Goal: Transaction & Acquisition: Obtain resource

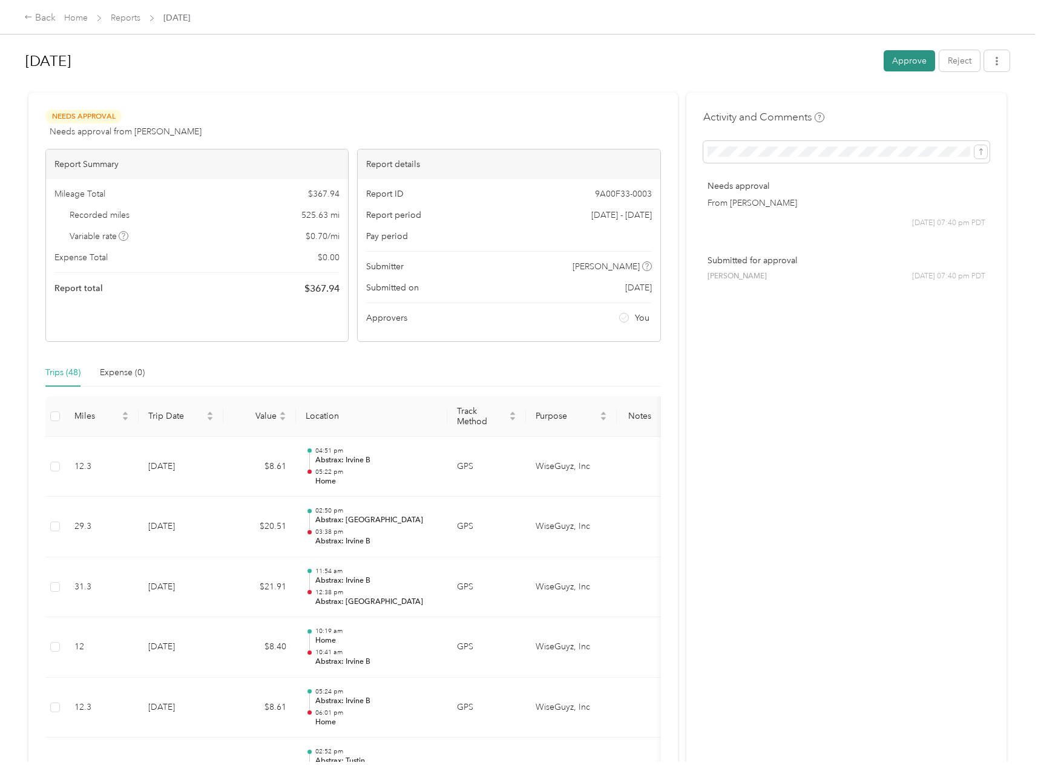
click at [918, 54] on button "Approve" at bounding box center [909, 60] width 51 height 21
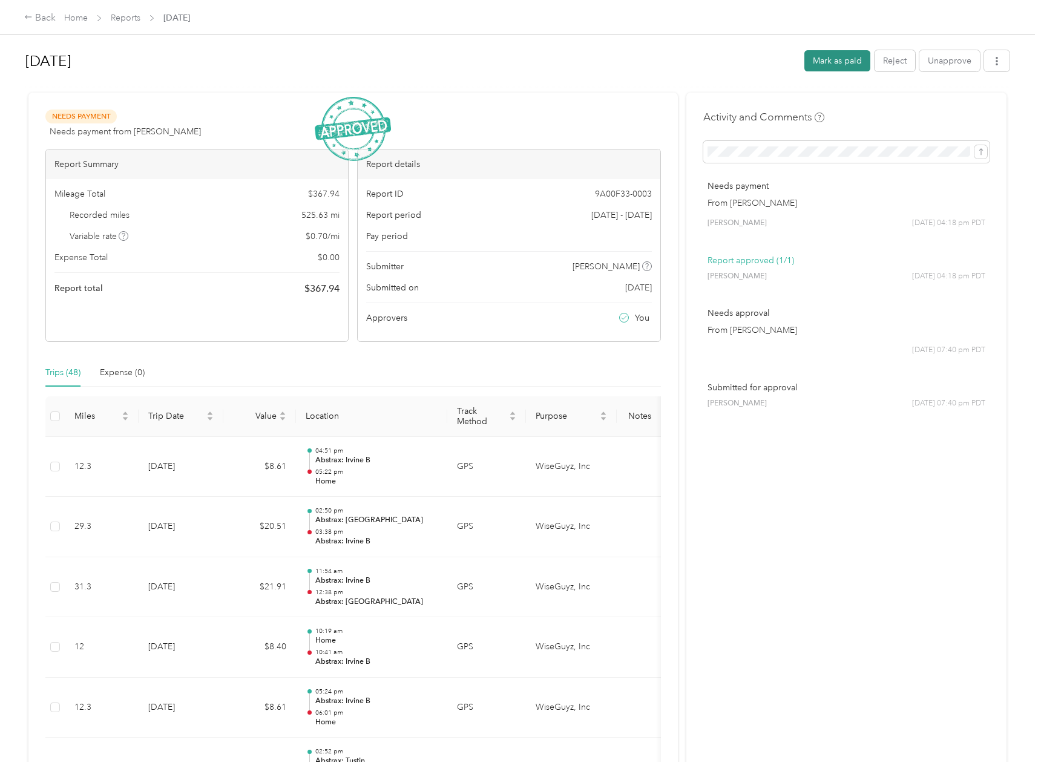
click at [849, 64] on button "Mark as paid" at bounding box center [838, 60] width 66 height 21
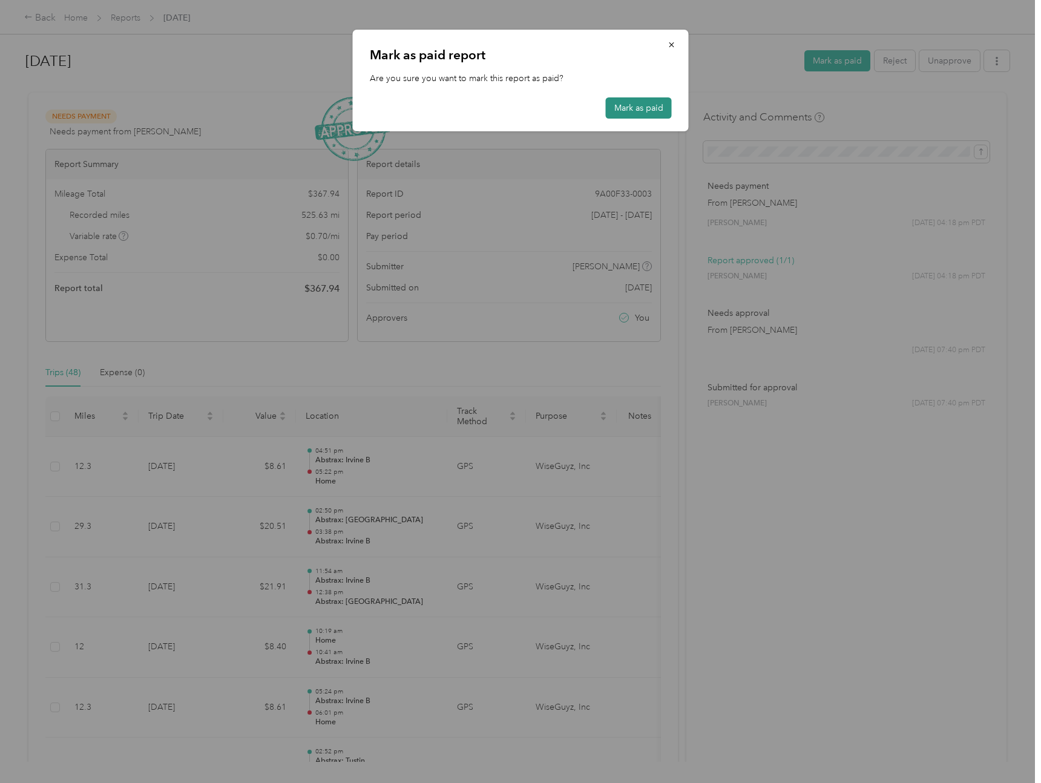
click at [650, 113] on button "Mark as paid" at bounding box center [639, 107] width 66 height 21
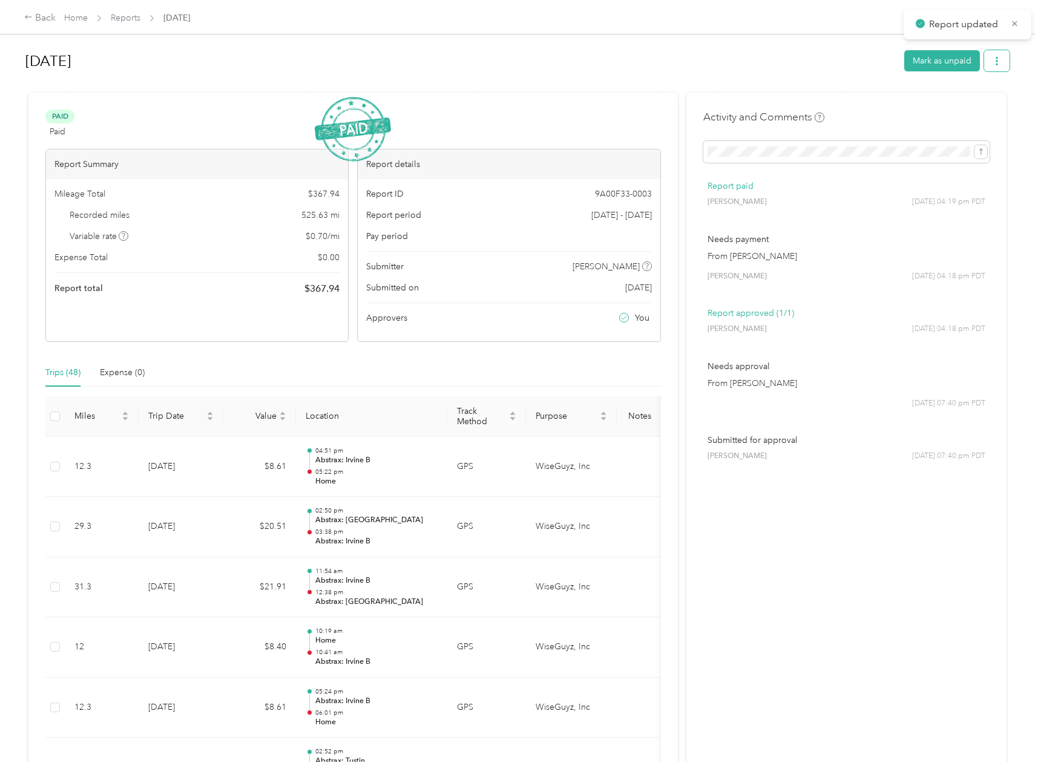
click at [998, 66] on button "button" at bounding box center [996, 60] width 25 height 21
click at [978, 99] on span "Download" at bounding box center [969, 105] width 40 height 13
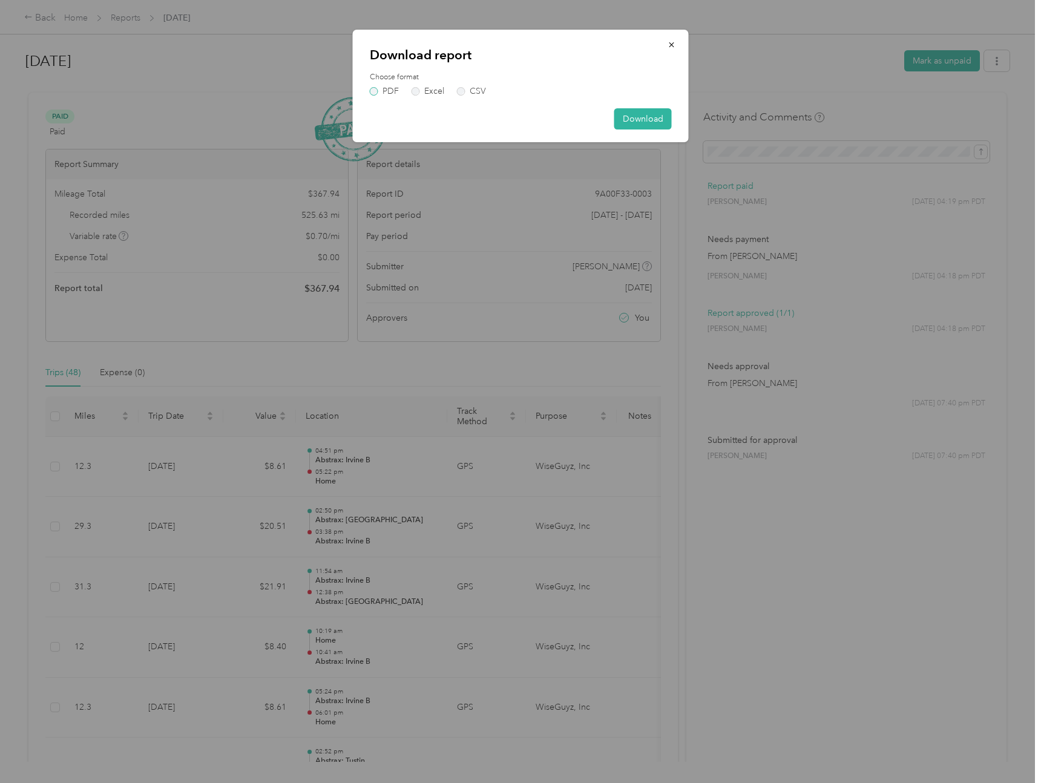
click at [378, 94] on label "PDF" at bounding box center [384, 91] width 29 height 8
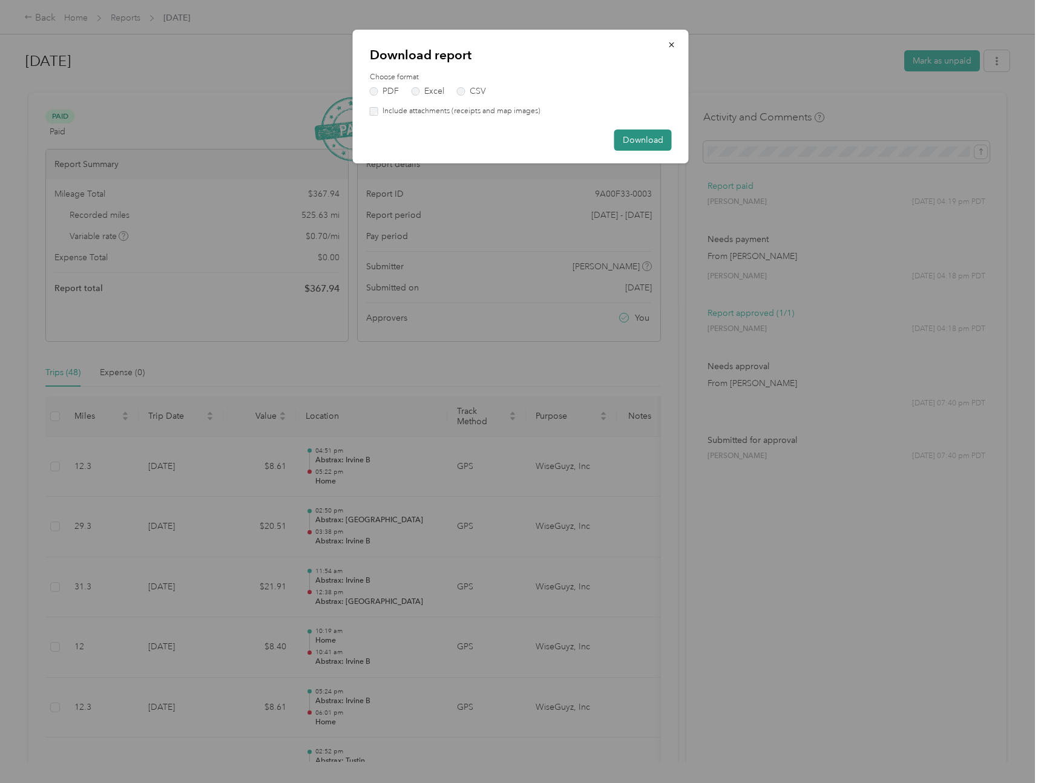
click at [660, 140] on button "Download" at bounding box center [644, 140] width 58 height 21
